Goal: Task Accomplishment & Management: Use online tool/utility

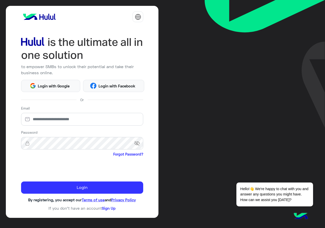
click at [54, 94] on div "to empower SMBs to unlock their potential and take their business online. Login…" at bounding box center [82, 112] width 153 height 212
click at [56, 90] on button "Login with Google" at bounding box center [50, 86] width 59 height 12
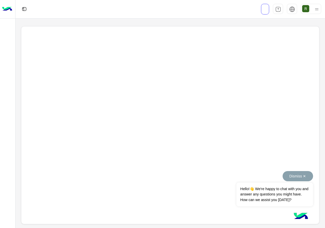
click at [305, 176] on button "Dismiss ✕" at bounding box center [298, 176] width 30 height 10
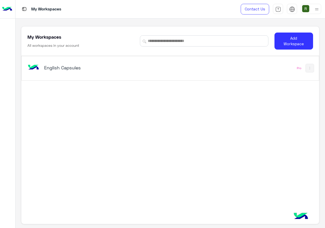
click at [147, 79] on div "English Capsules Pro" at bounding box center [170, 68] width 297 height 24
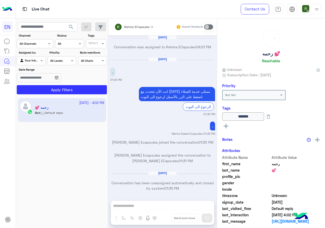
scroll to position [324, 0]
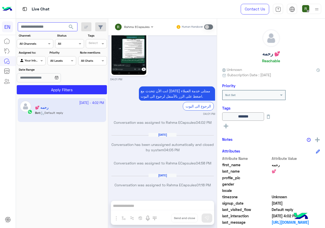
paste input "**********"
type input "**********"
click at [70, 31] on button "search" at bounding box center [71, 27] width 12 height 11
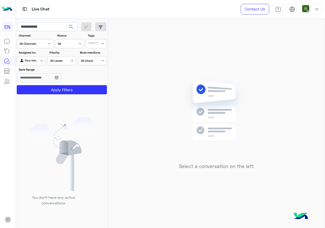
click at [32, 60] on div at bounding box center [31, 60] width 28 height 5
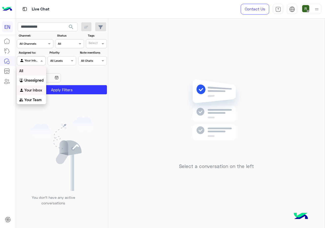
click at [35, 77] on div "Unassigned" at bounding box center [31, 80] width 29 height 10
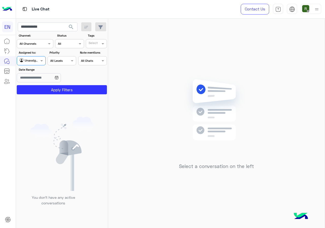
click at [42, 83] on app-date-range-input at bounding box center [46, 78] width 59 height 10
click at [42, 88] on button "Apply Filters" at bounding box center [62, 89] width 90 height 9
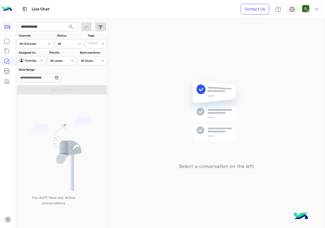
click at [40, 39] on div "Channel: Channel All Channels" at bounding box center [35, 40] width 37 height 15
click at [40, 45] on div "Channel All Channels" at bounding box center [32, 43] width 30 height 5
click at [42, 64] on b "WhatsApp" at bounding box center [35, 63] width 18 height 4
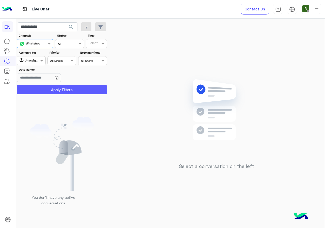
click at [44, 87] on button "Apply Filters" at bounding box center [62, 89] width 90 height 9
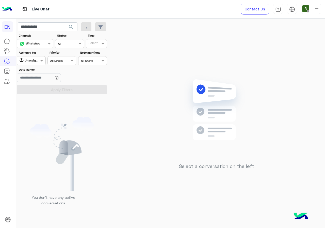
click at [36, 59] on div at bounding box center [31, 60] width 28 height 5
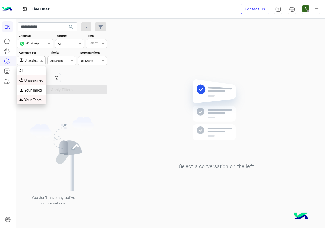
click at [35, 100] on b "Your Team" at bounding box center [32, 100] width 17 height 4
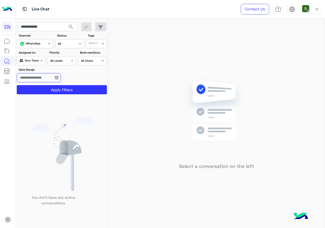
click at [43, 82] on input "Date Range" at bounding box center [39, 77] width 44 height 9
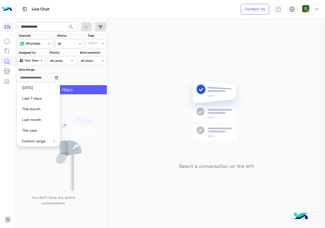
click at [100, 93] on button "Apply Filters" at bounding box center [62, 89] width 90 height 9
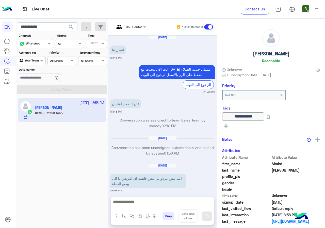
scroll to position [401, 0]
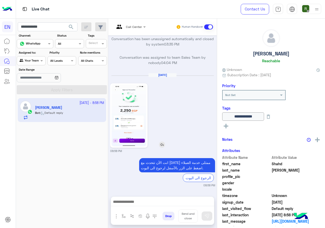
click at [125, 116] on img at bounding box center [128, 116] width 35 height 62
